Goal: Transaction & Acquisition: Purchase product/service

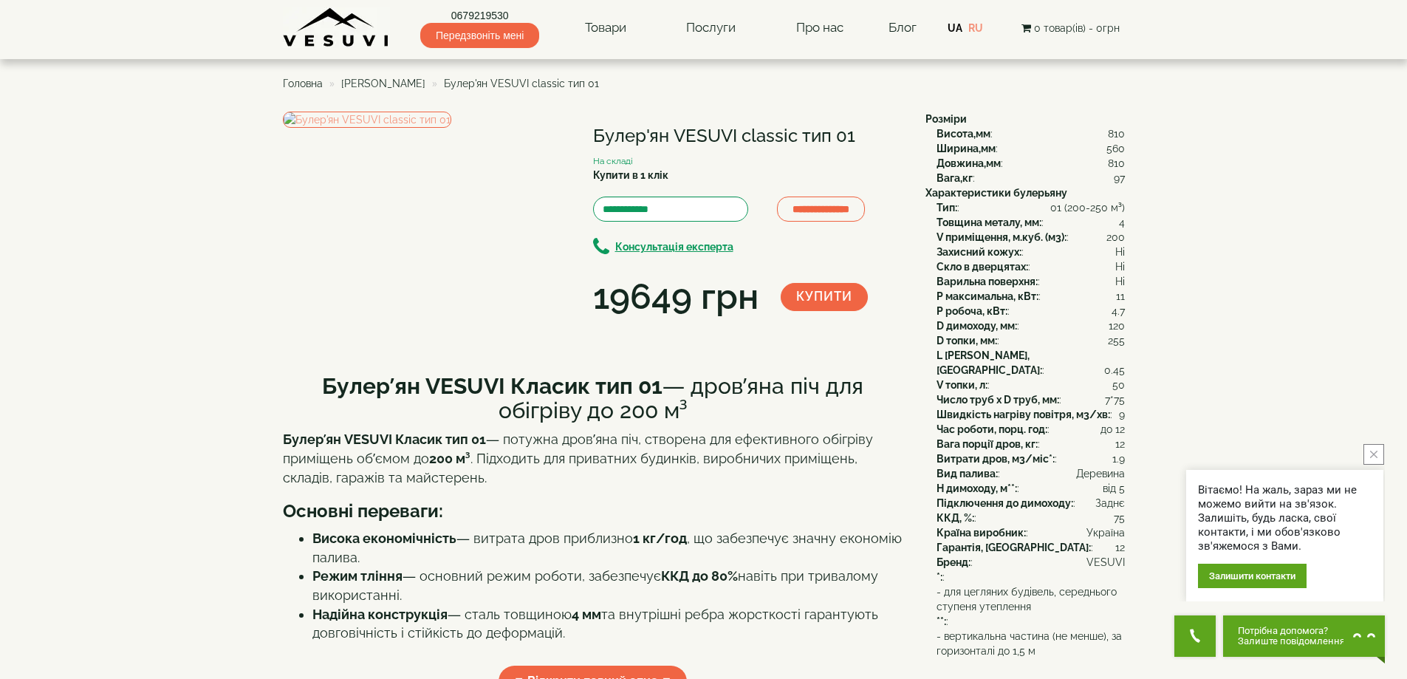
click at [313, 84] on span "Головна" at bounding box center [303, 84] width 40 height 12
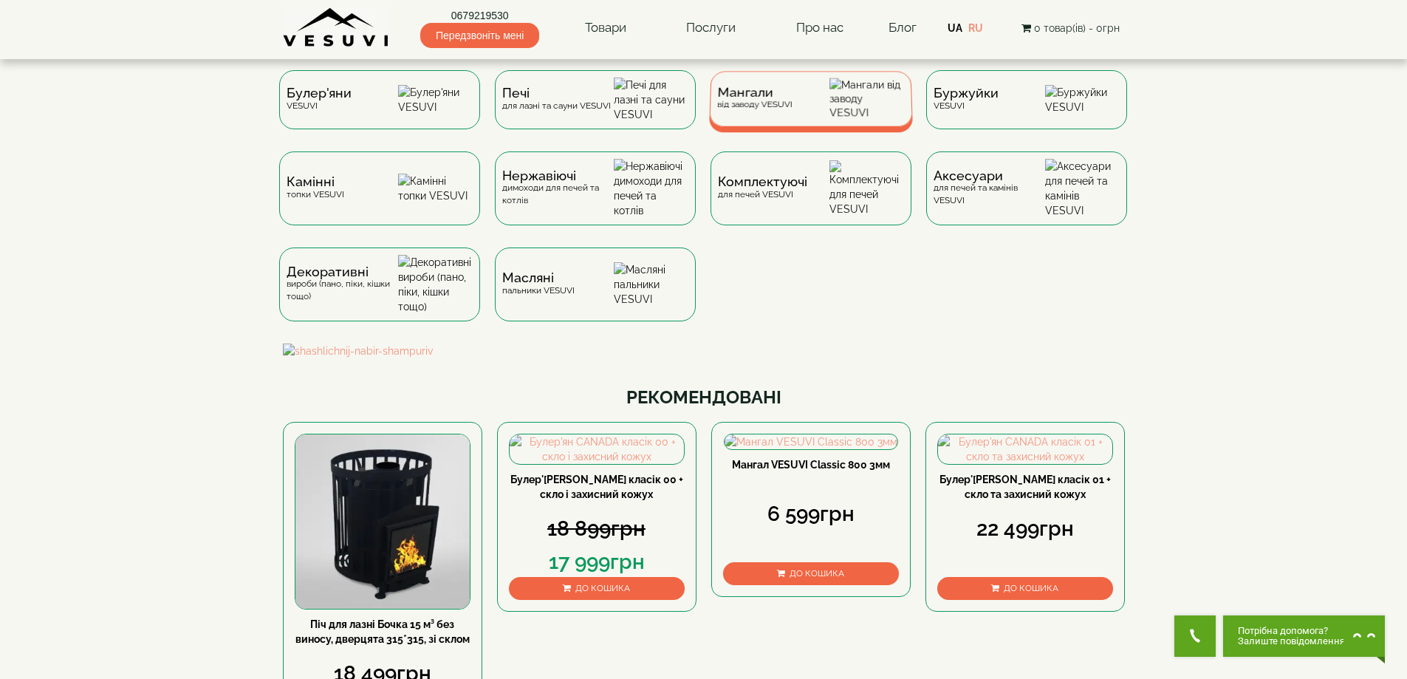
click at [738, 110] on div "Мангали від заводу VESUVI" at bounding box center [753, 98] width 75 height 23
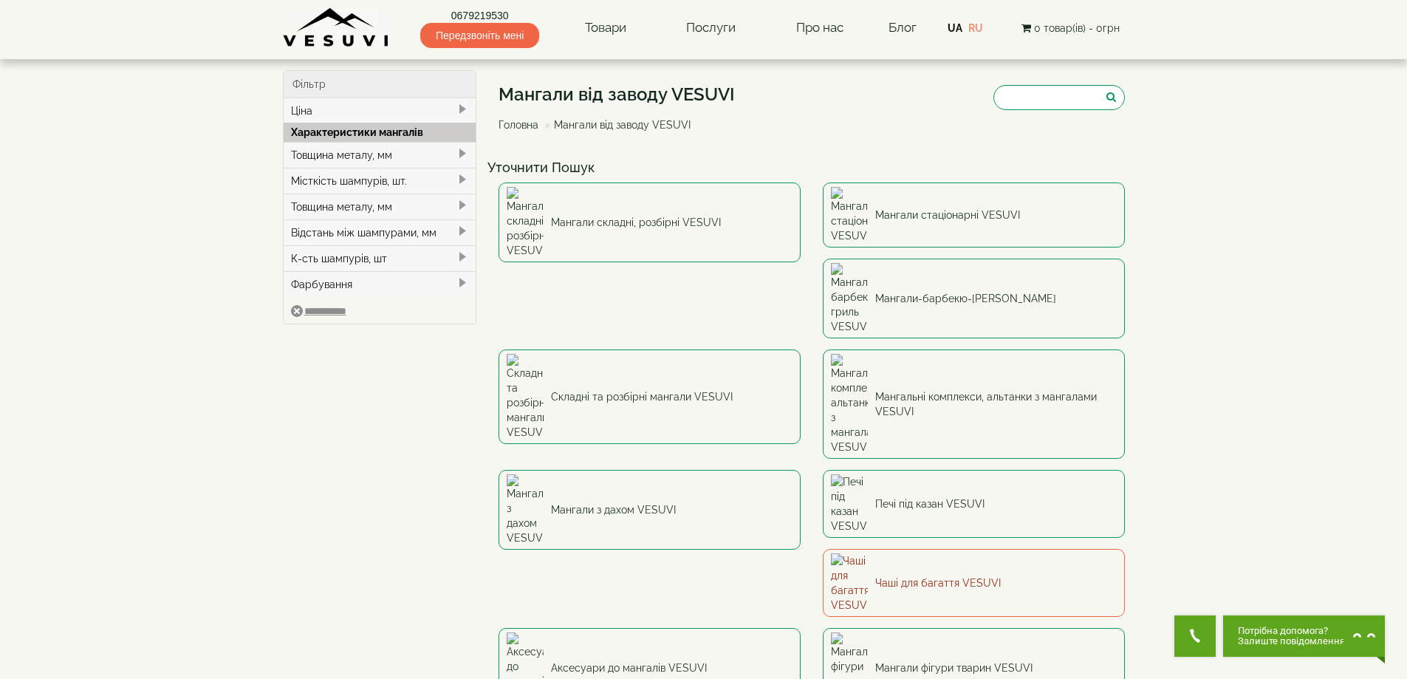
click at [924, 549] on link "Чаші для багаття VESUVI" at bounding box center [974, 583] width 302 height 68
